Goal: Use online tool/utility: Utilize a website feature to perform a specific function

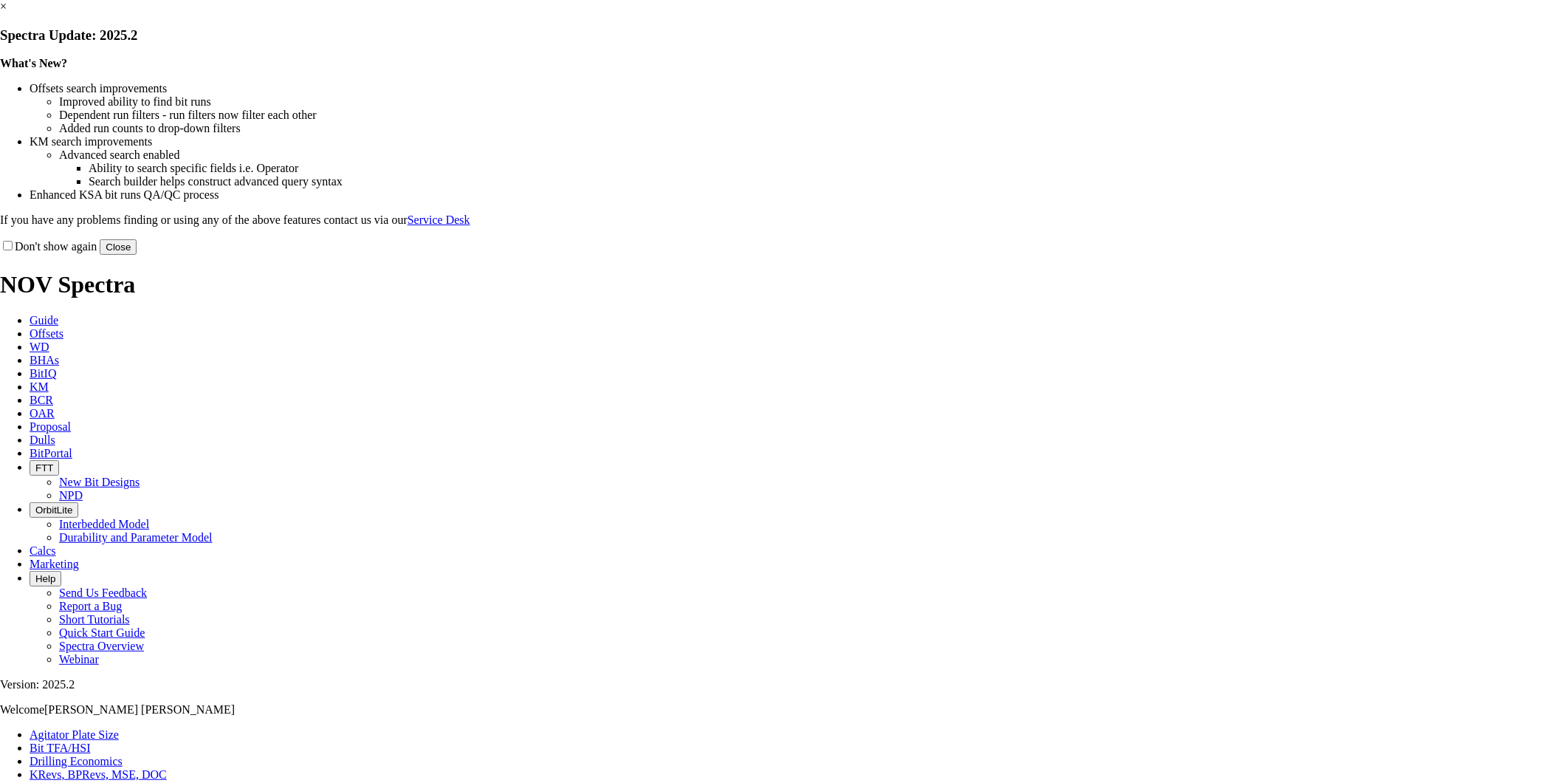
click at [137, 255] on button "Close" at bounding box center [117, 247] width 37 height 15
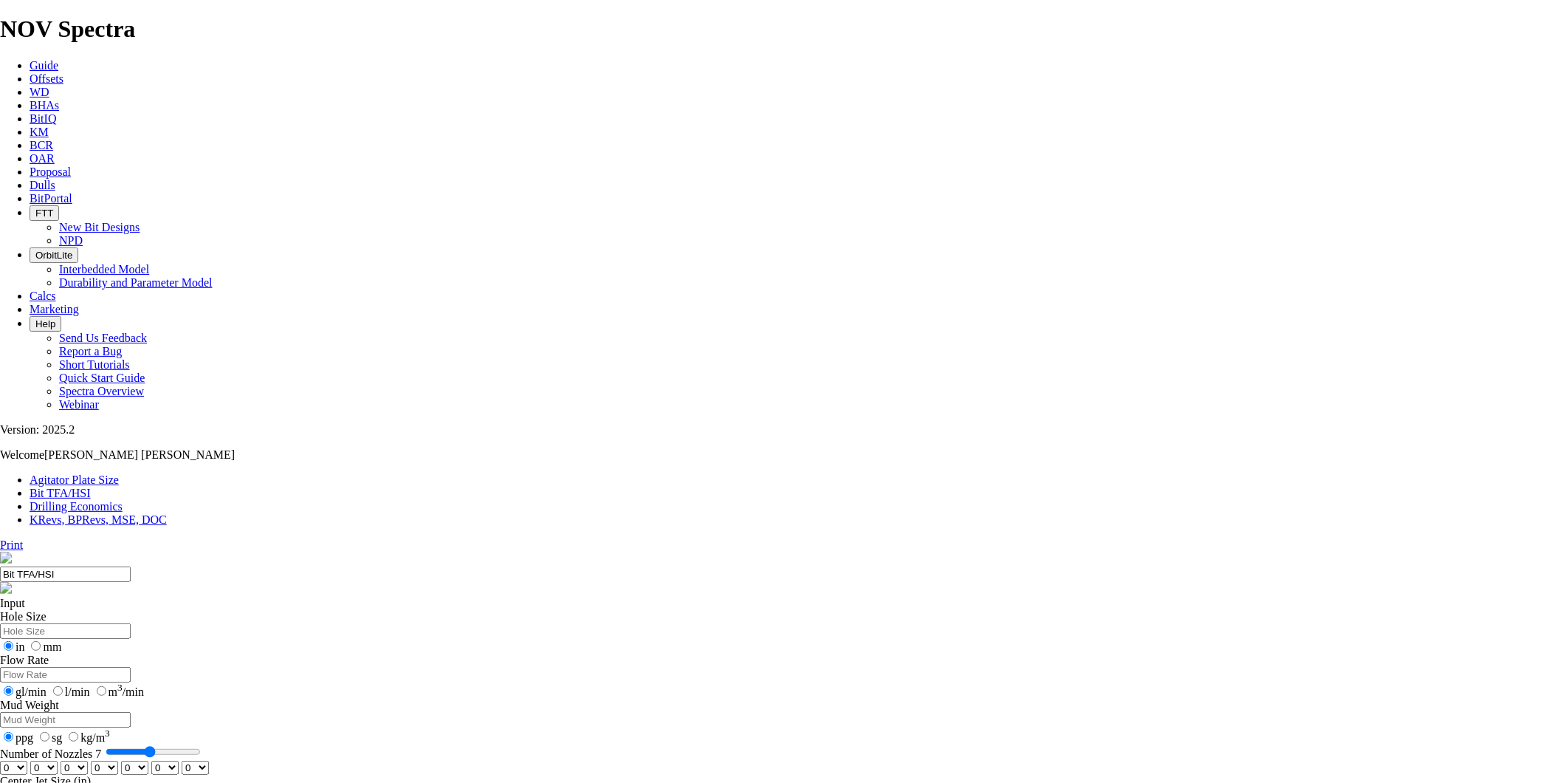
type input "6"
click at [201, 746] on input "Number of Nozzles 7" at bounding box center [154, 751] width 95 height 11
click at [28, 760] on select "0 1 2 3 4 5 6 7 8 9 10 11 12 13 14 15 16 17 18 19 20 21 22 23 24 25 26 27 28 29…" at bounding box center [13, 767] width 28 height 14
select select "number:14"
click at [28, 760] on select "0 1 2 3 4 5 6 7 8 9 10 11 12 13 14 15 16 17 18 19 20 21 22 23 24 25 26 27 28 29…" at bounding box center [13, 767] width 28 height 14
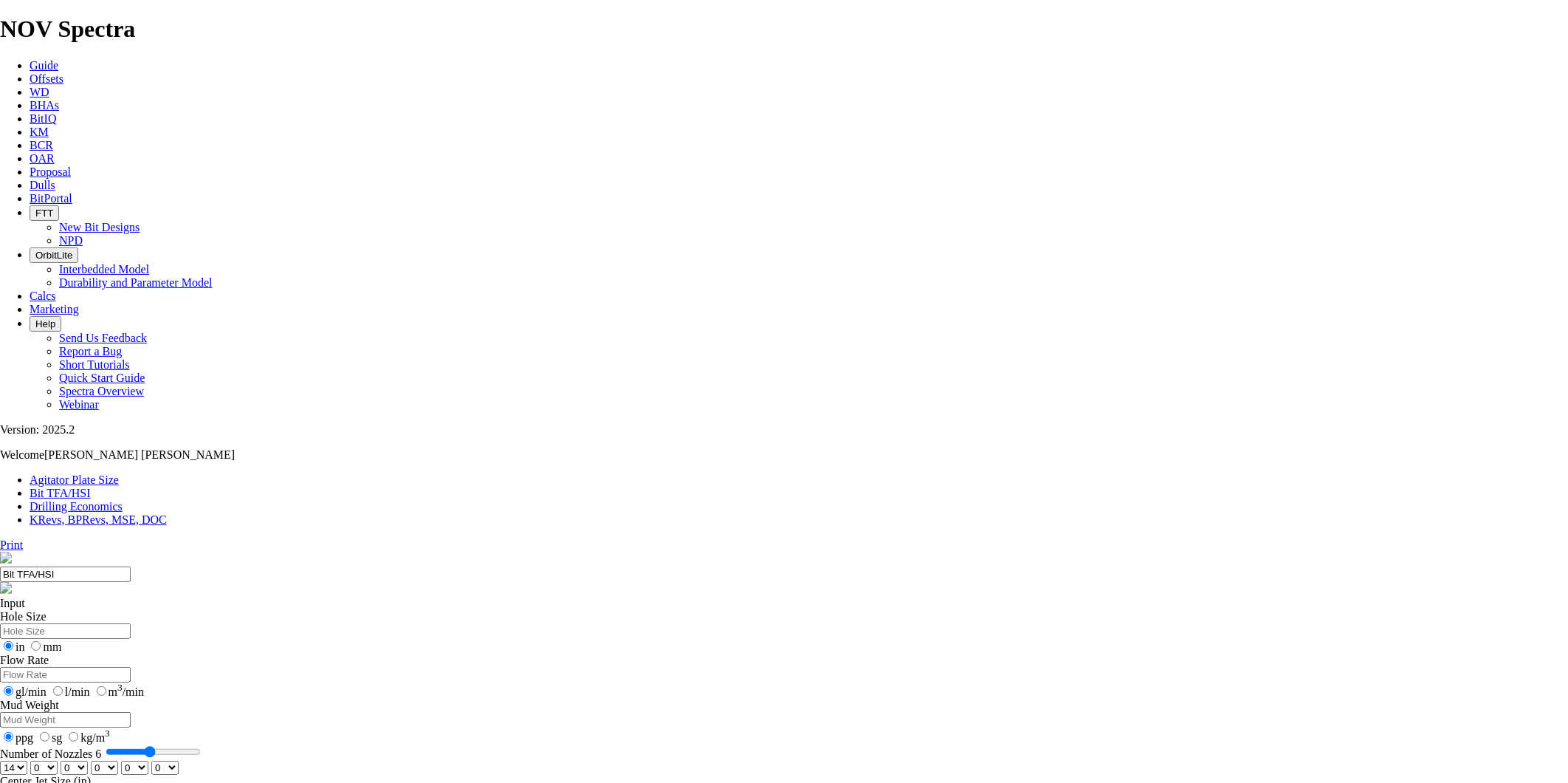
select select "number:14"
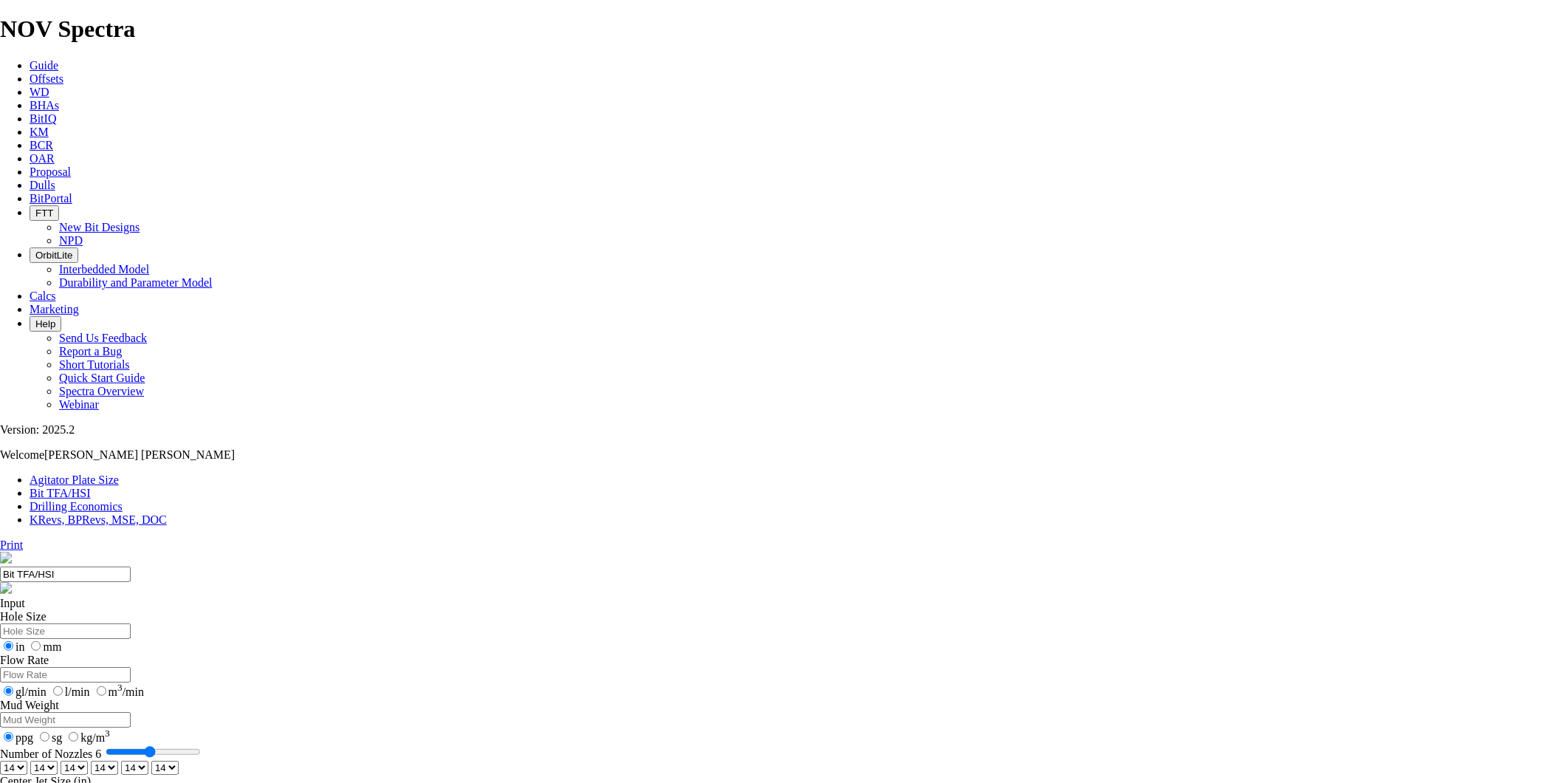
click at [118, 760] on select "0 1 2 3 4 5 6 7 8 9 10 11 12 13 14 15 16 17 18 19 20 21 22 23 24 25 26 27 28 29…" at bounding box center [104, 767] width 28 height 14
select select "number:15"
click at [118, 760] on select "0 1 2 3 4 5 6 7 8 9 10 11 12 13 14 15 16 17 18 19 20 21 22 23 24 25 26 27 28 29…" at bounding box center [104, 767] width 28 height 14
click at [148, 760] on select "0 1 2 3 4 5 6 7 8 9 10 11 12 13 14 15 16 17 18 19 20 21 22 23 24 25 26 27 28 29…" at bounding box center [135, 767] width 28 height 14
select select "number:15"
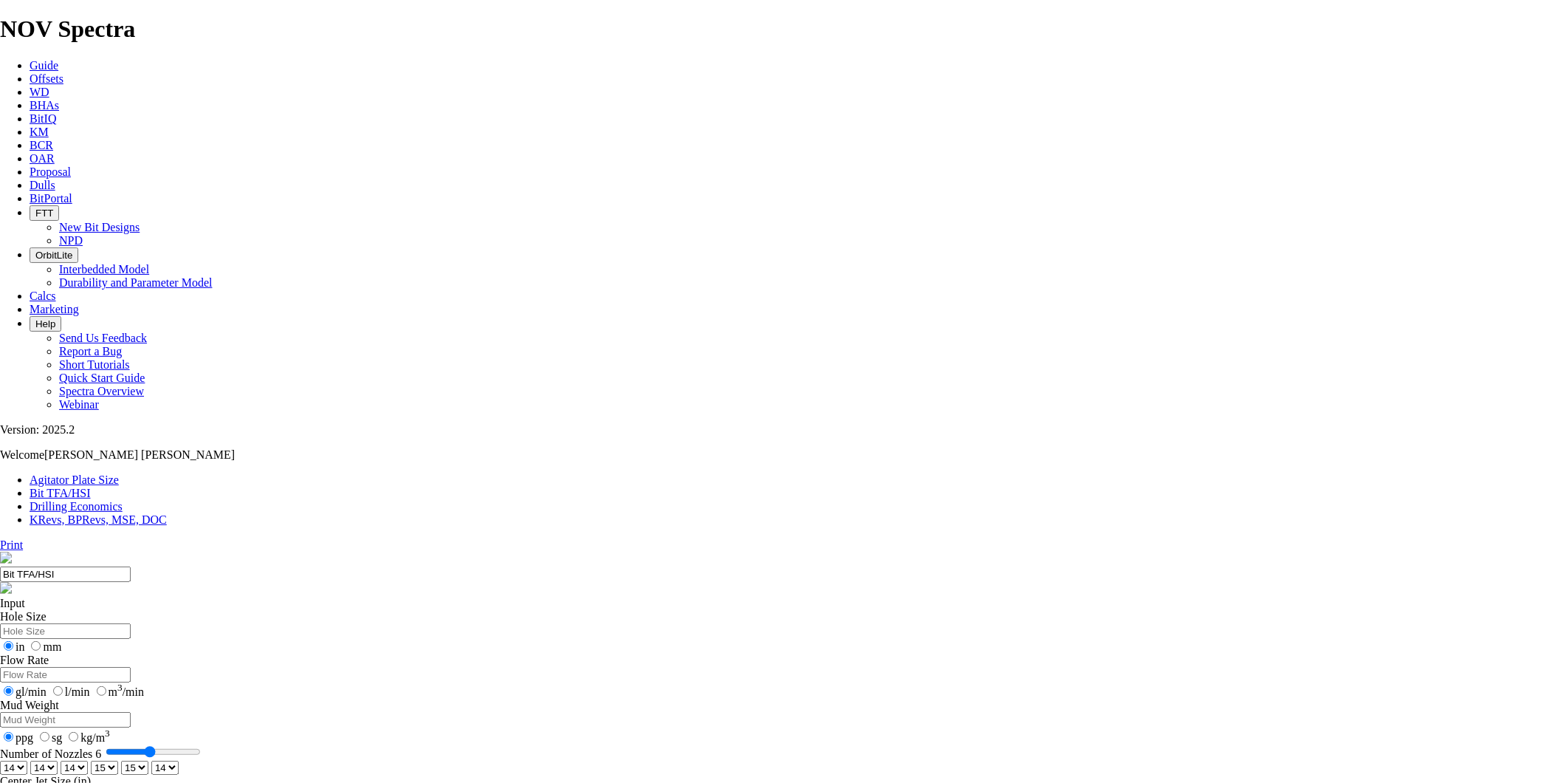
click at [148, 760] on select "0 1 2 3 4 5 6 7 8 9 10 11 12 13 14 15 16 17 18 19 20 21 22 23 24 25 26 27 28 29…" at bounding box center [135, 767] width 28 height 14
click at [179, 760] on select "0 1 2 3 4 5 6 7 8 9 10 11 12 13 14 15 16 17 18 19 20 21 22 23 24 25 26 27 28 29…" at bounding box center [164, 767] width 28 height 14
select select "number:15"
click at [179, 760] on select "0 1 2 3 4 5 6 7 8 9 10 11 12 13 14 15 16 17 18 19 20 21 22 23 24 25 26 27 28 29…" at bounding box center [164, 767] width 28 height 14
click at [908, 597] on div "Input Hole Size in mm Flow Rate gl/min l/min m 3 /min Mud Weight ppg sg kg/m 3 …" at bounding box center [784, 775] width 1568 height 357
